Goal: Transaction & Acquisition: Purchase product/service

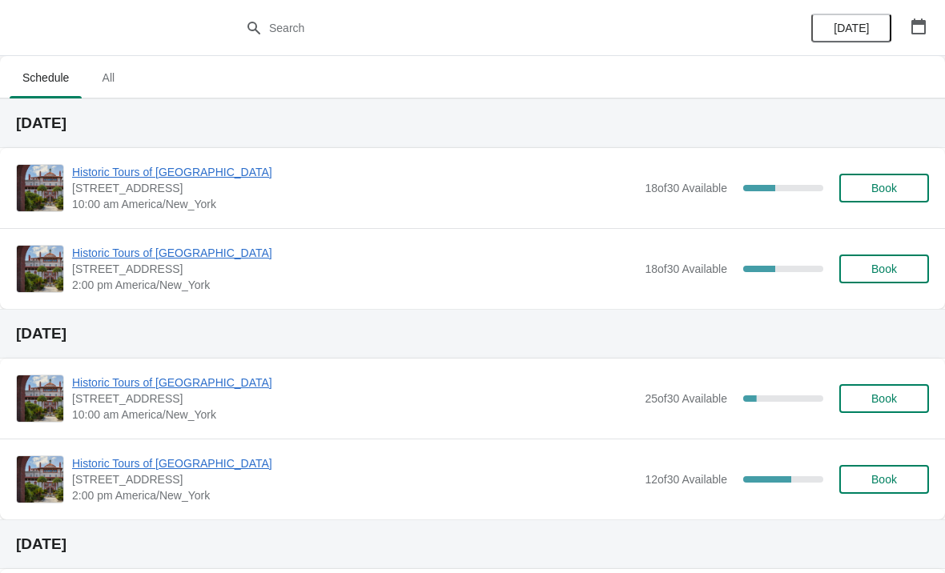
click at [154, 172] on span "Historic Tours of [GEOGRAPHIC_DATA]" at bounding box center [354, 172] width 564 height 16
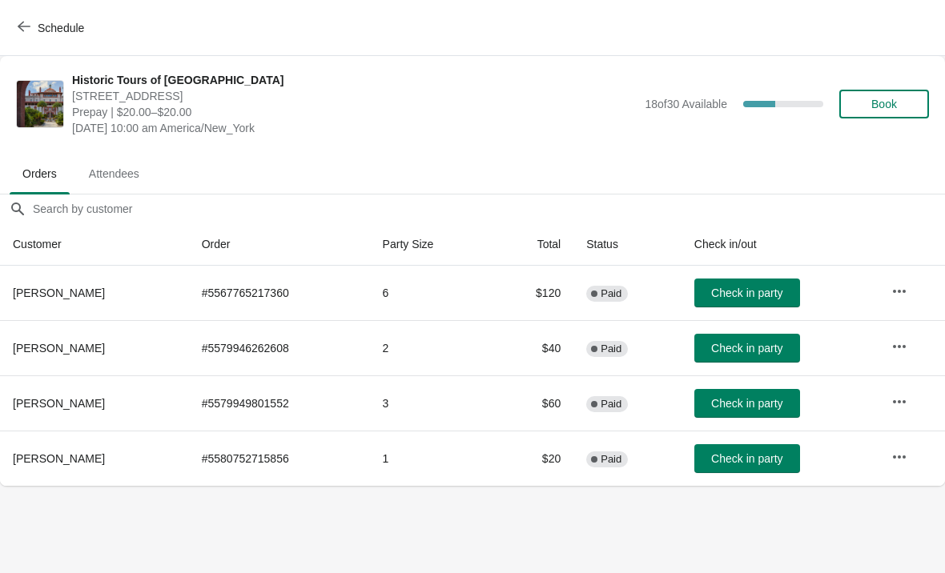
click at [766, 344] on span "Check in party" at bounding box center [746, 348] width 71 height 13
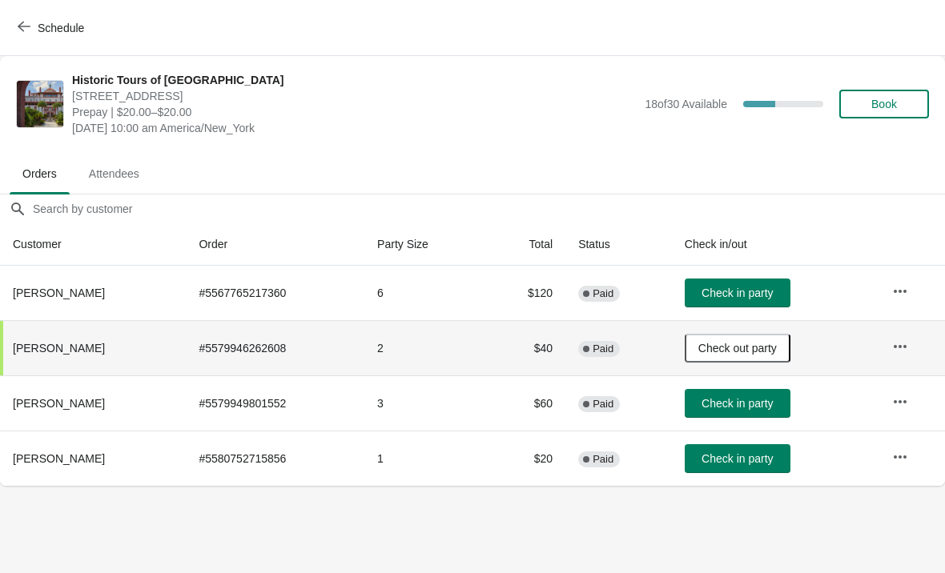
click at [749, 464] on span "Check in party" at bounding box center [736, 458] width 71 height 13
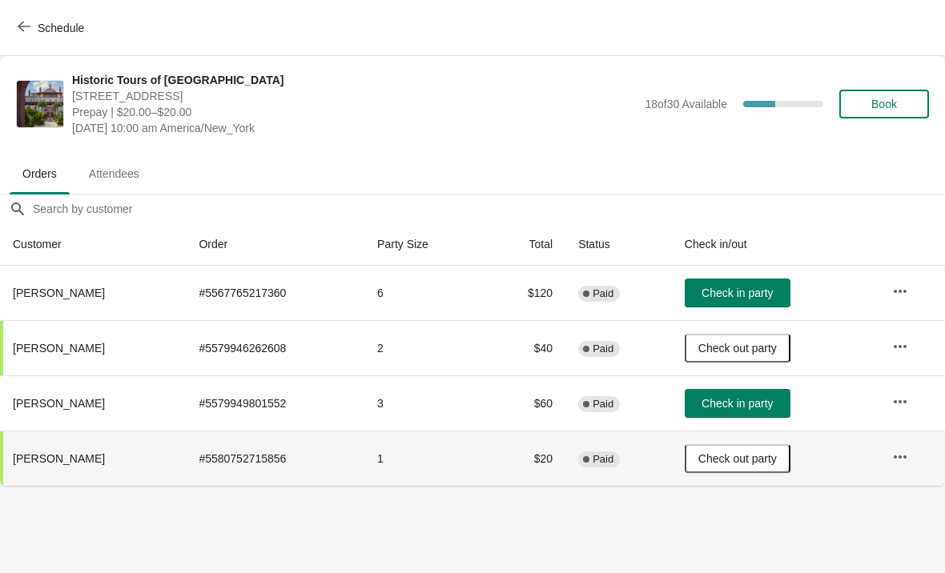
click at [763, 287] on span "Check in party" at bounding box center [736, 293] width 71 height 13
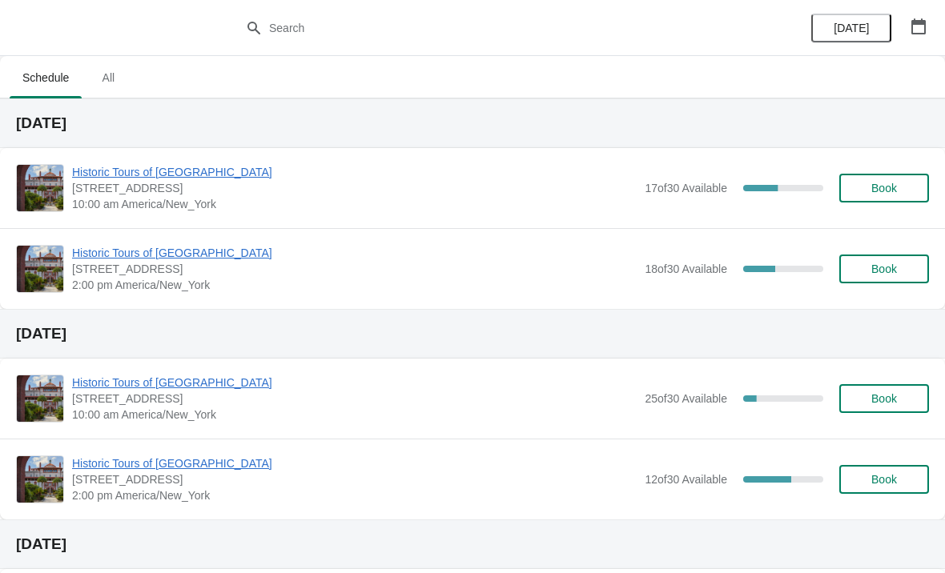
click at [108, 170] on span "Historic Tours of [GEOGRAPHIC_DATA]" at bounding box center [354, 172] width 564 height 16
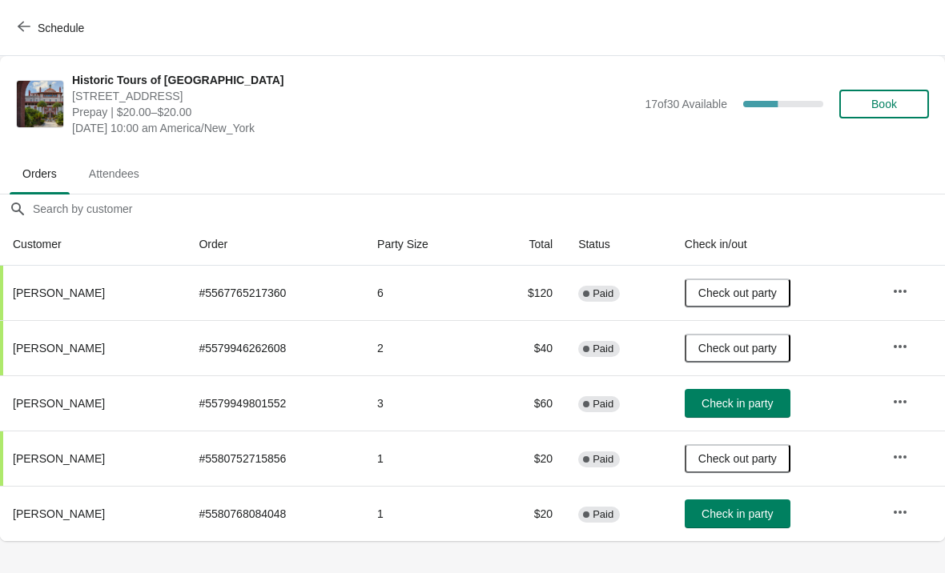
click at [730, 515] on span "Check in party" at bounding box center [736, 513] width 71 height 13
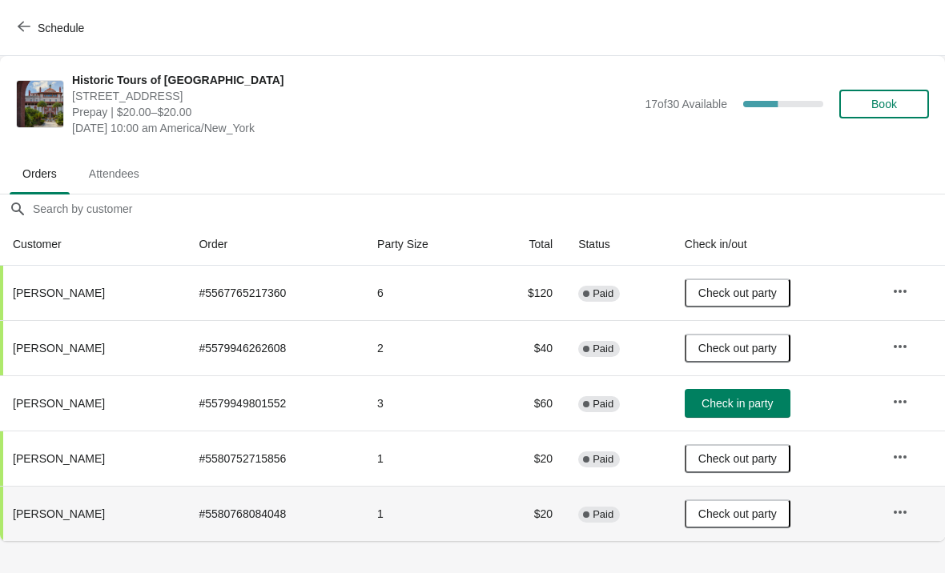
click at [892, 112] on button "Book" at bounding box center [884, 104] width 90 height 29
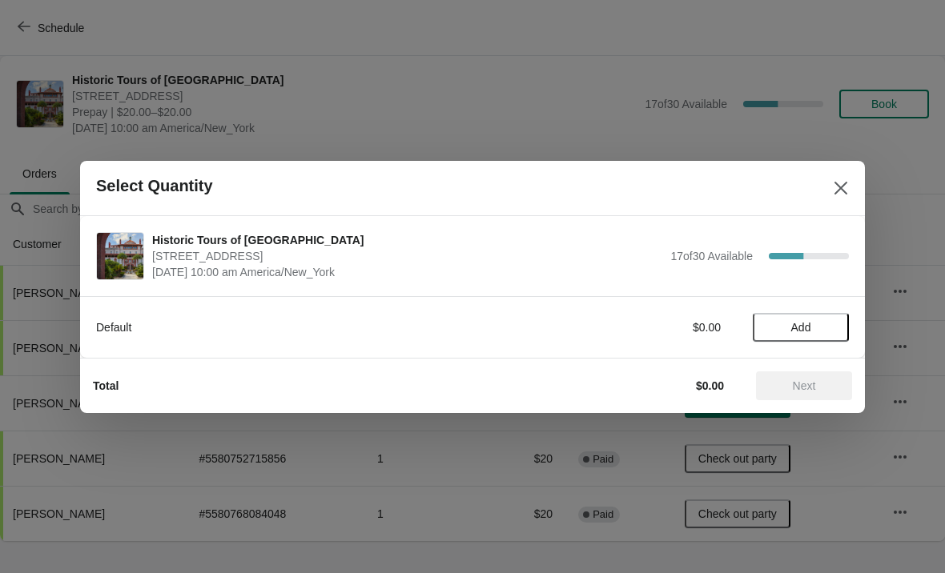
click at [788, 327] on span "Add" at bounding box center [800, 327] width 67 height 13
click at [834, 327] on icon at bounding box center [828, 327] width 17 height 17
click at [812, 374] on button "Next" at bounding box center [804, 385] width 96 height 29
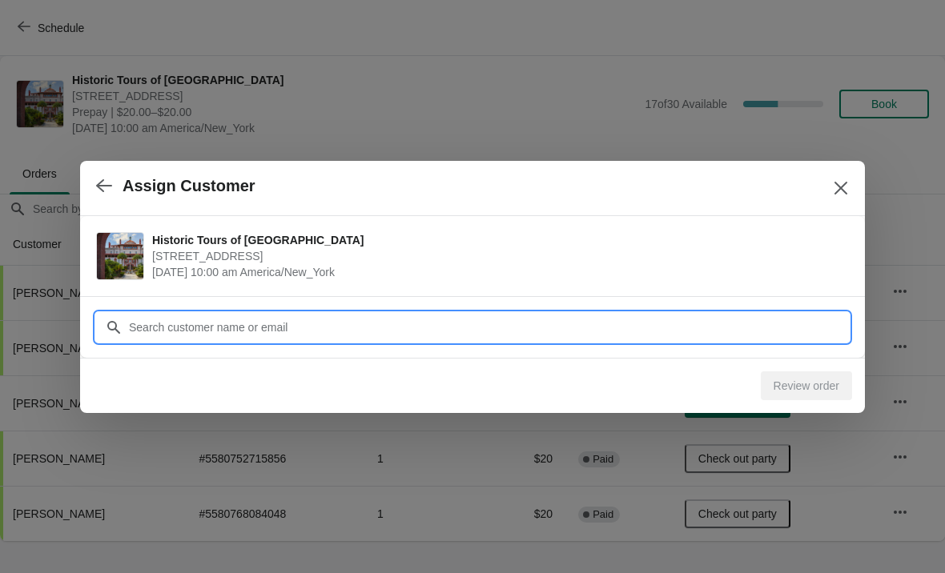
click at [186, 541] on div "Assign Customer Historic Tours of [GEOGRAPHIC_DATA] [STREET_ADDRESS] [DATE] 10:…" at bounding box center [472, 541] width 945 height 0
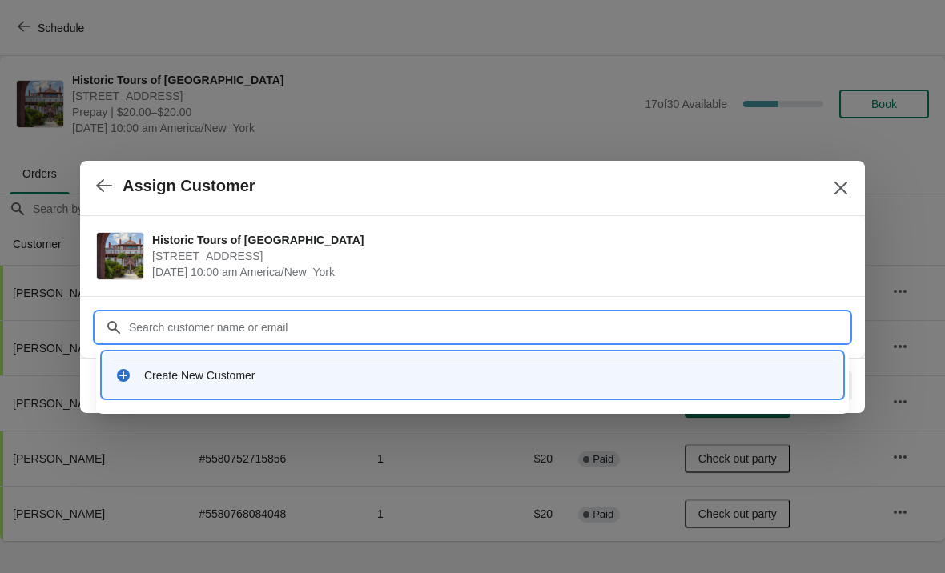
click at [211, 379] on div "Create New Customer" at bounding box center [486, 375] width 685 height 16
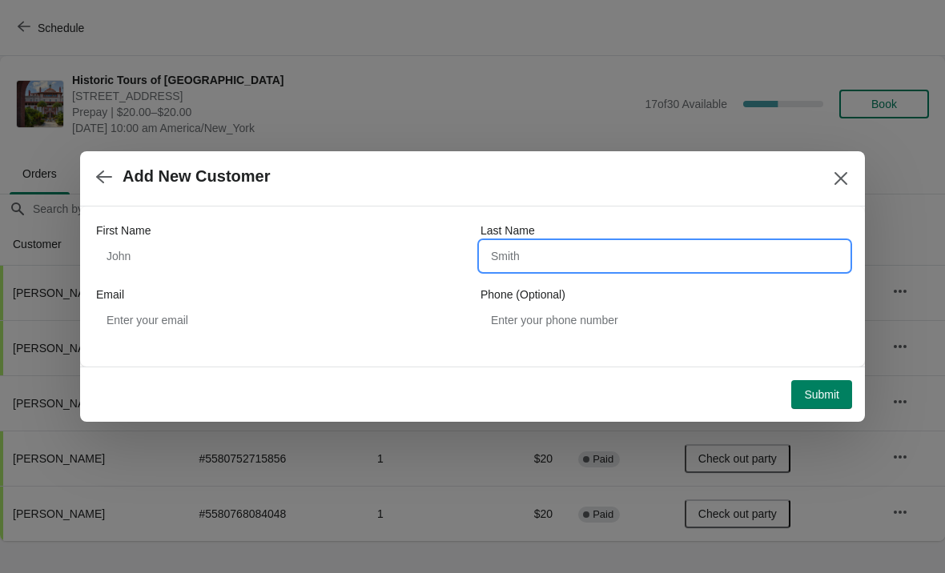
click at [546, 251] on input "Last Name" at bounding box center [664, 256] width 368 height 29
type input "[PERSON_NAME]"
click at [323, 185] on span "Add New Customer" at bounding box center [453, 176] width 714 height 18
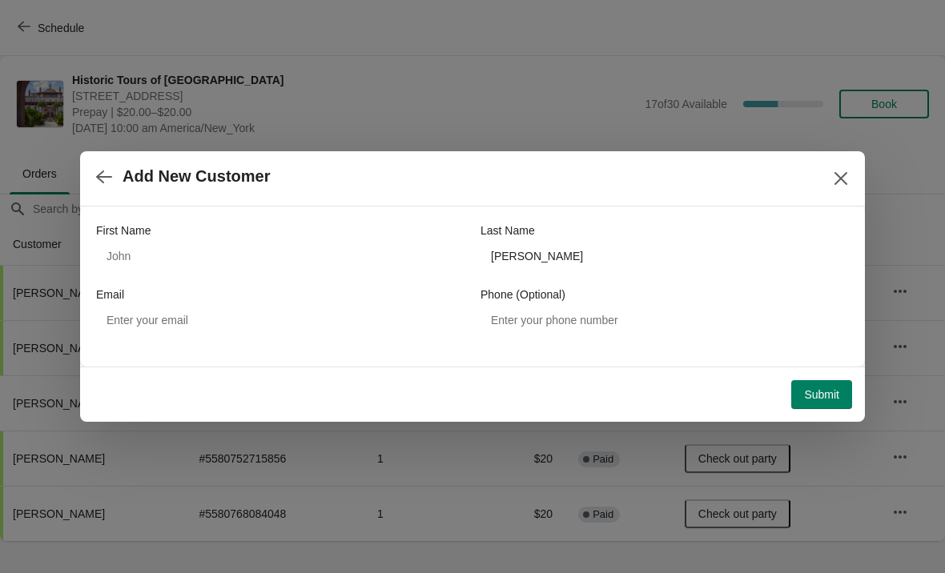
click at [824, 391] on span "Submit" at bounding box center [821, 394] width 35 height 13
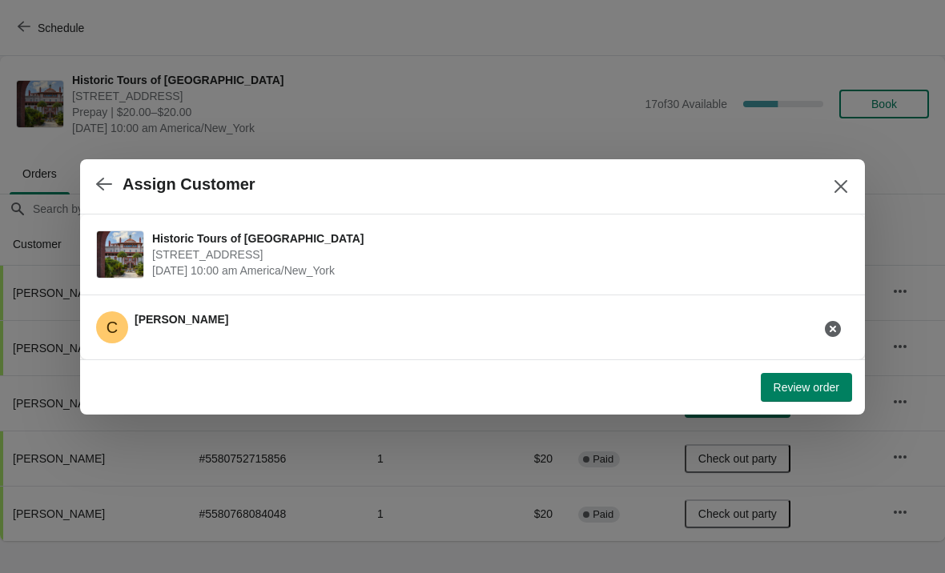
click at [793, 386] on span "Review order" at bounding box center [806, 387] width 66 height 13
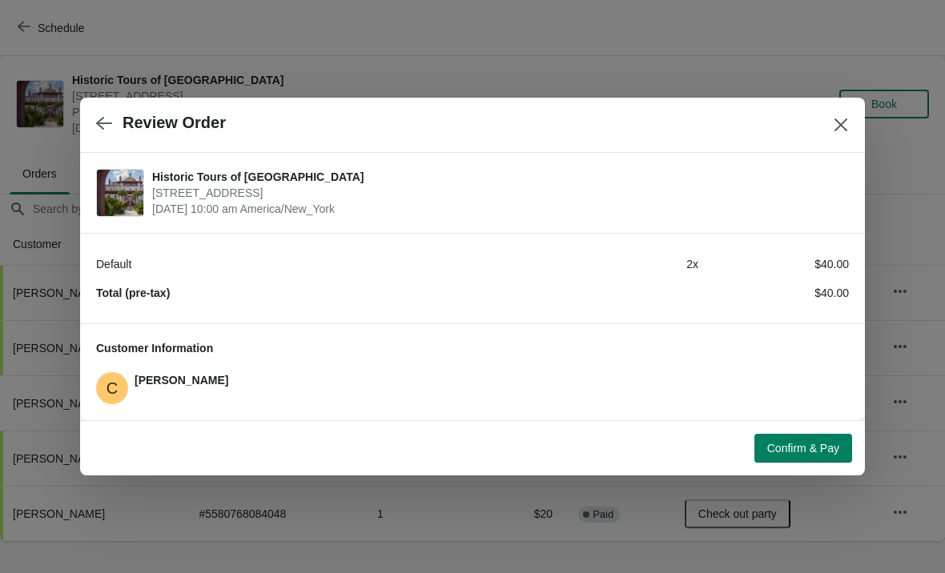
click at [802, 448] on span "Confirm & Pay" at bounding box center [803, 448] width 72 height 13
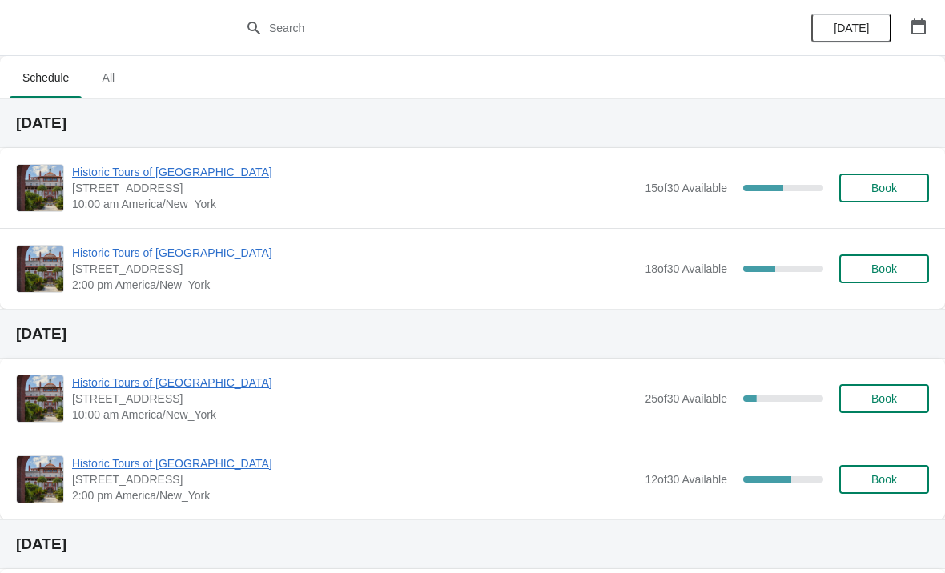
click at [198, 189] on span "[STREET_ADDRESS]" at bounding box center [354, 188] width 564 height 16
click at [203, 174] on span "Historic Tours of [GEOGRAPHIC_DATA]" at bounding box center [354, 172] width 564 height 16
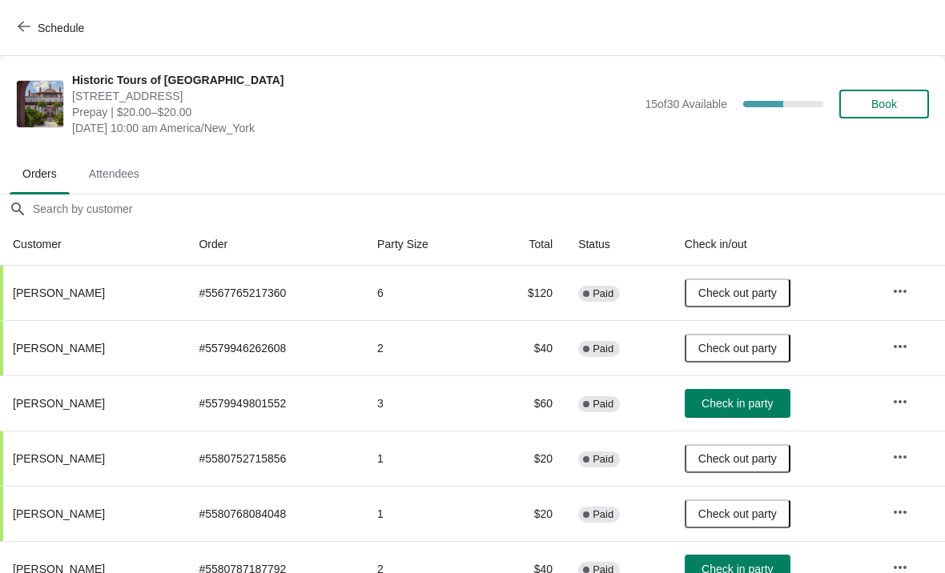
click at [735, 416] on button "Check in party" at bounding box center [737, 403] width 106 height 29
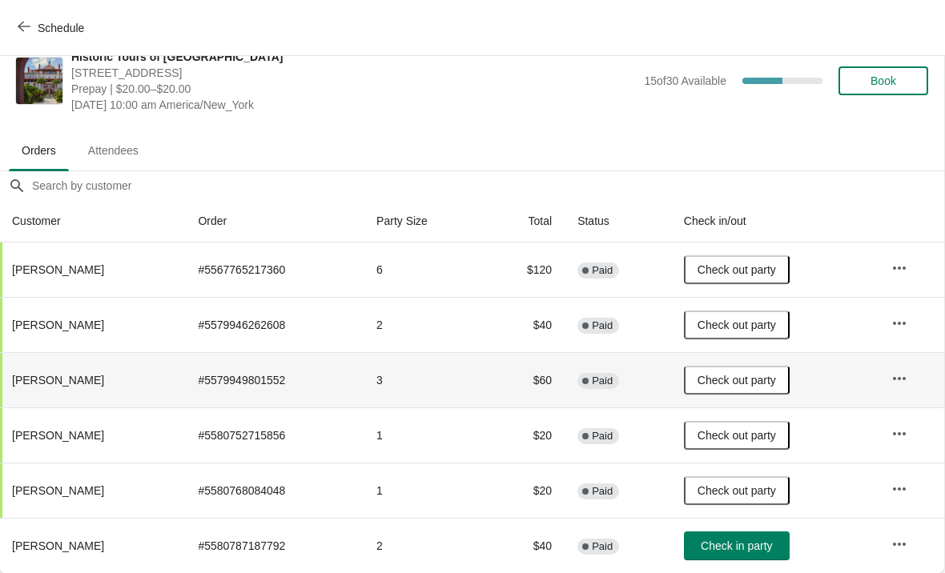
scroll to position [23, 1]
click at [732, 549] on span "Check in party" at bounding box center [735, 545] width 71 height 13
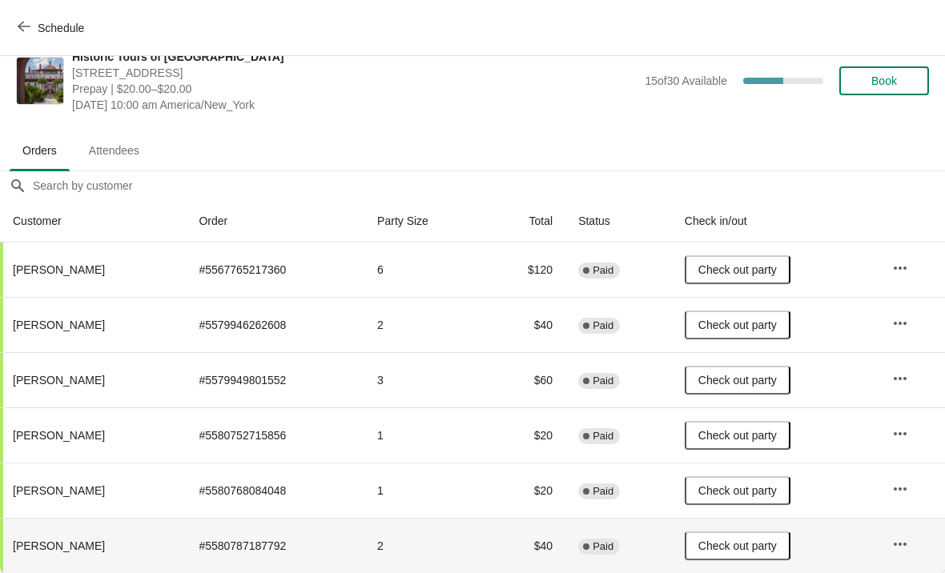
scroll to position [23, 0]
